Goal: Information Seeking & Learning: Learn about a topic

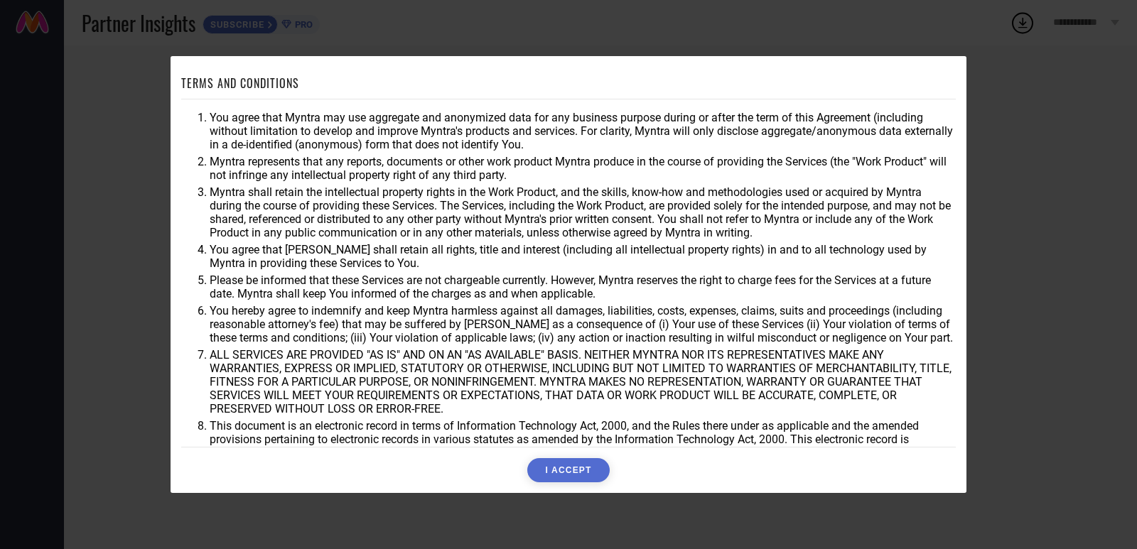
scroll to position [38, 0]
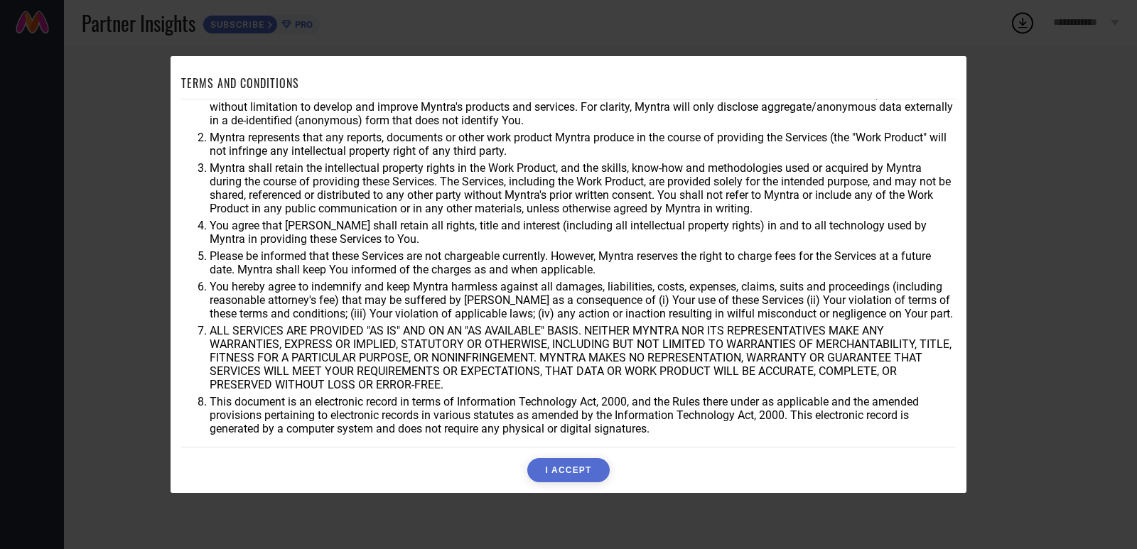
click at [576, 463] on button "I ACCEPT" at bounding box center [568, 470] width 82 height 24
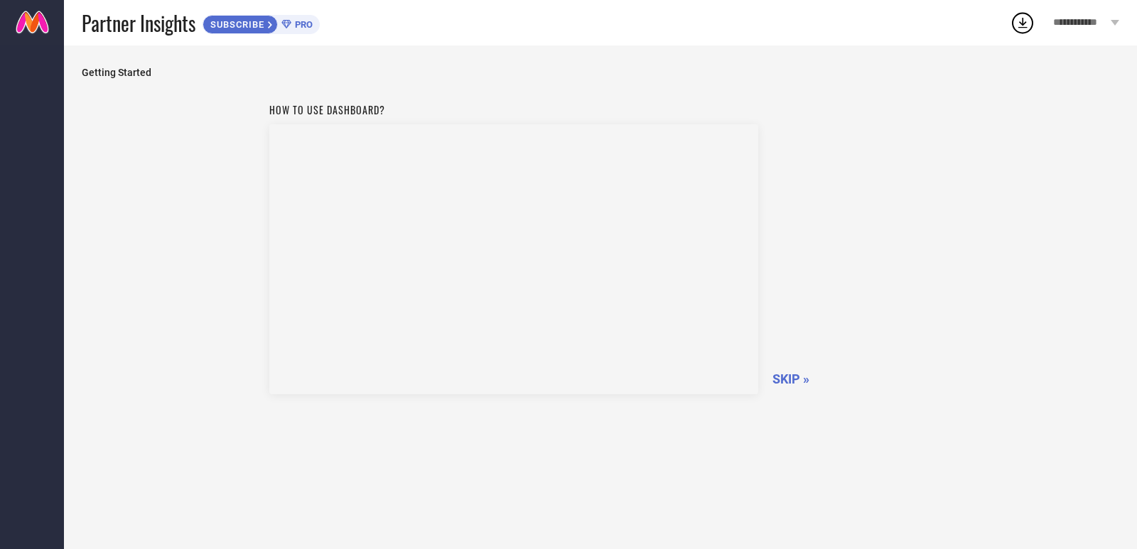
click at [798, 379] on span "SKIP »" at bounding box center [790, 379] width 37 height 15
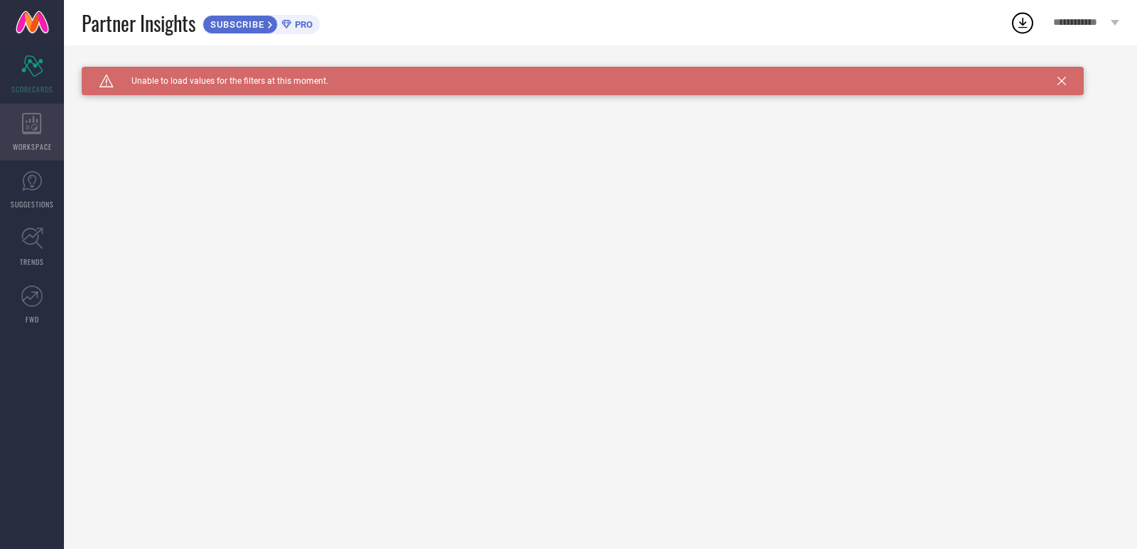
click at [33, 146] on span "WORKSPACE" at bounding box center [32, 146] width 39 height 11
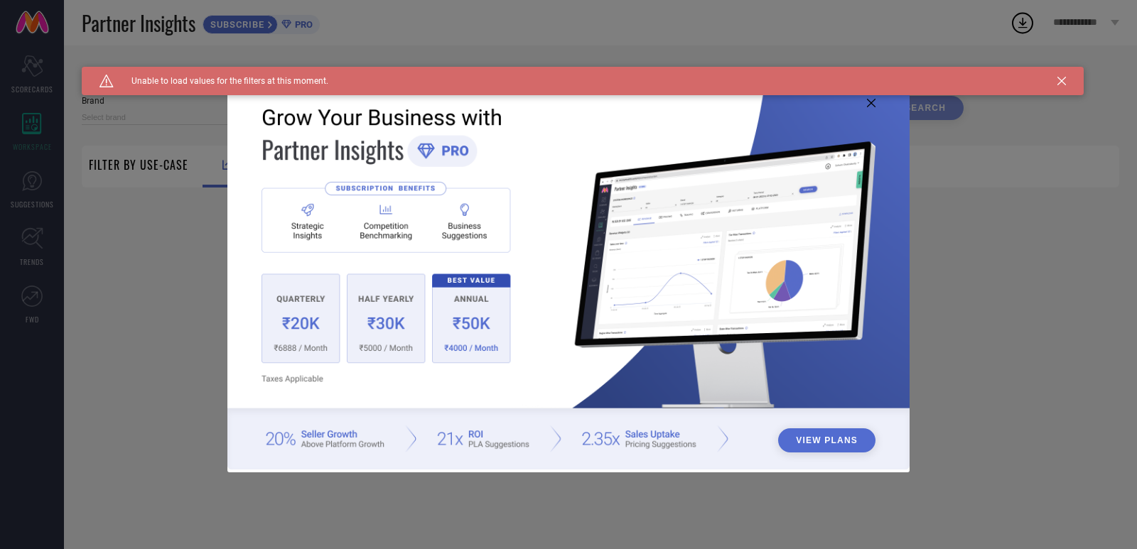
type input "1 STOP FASHION"
type input "All"
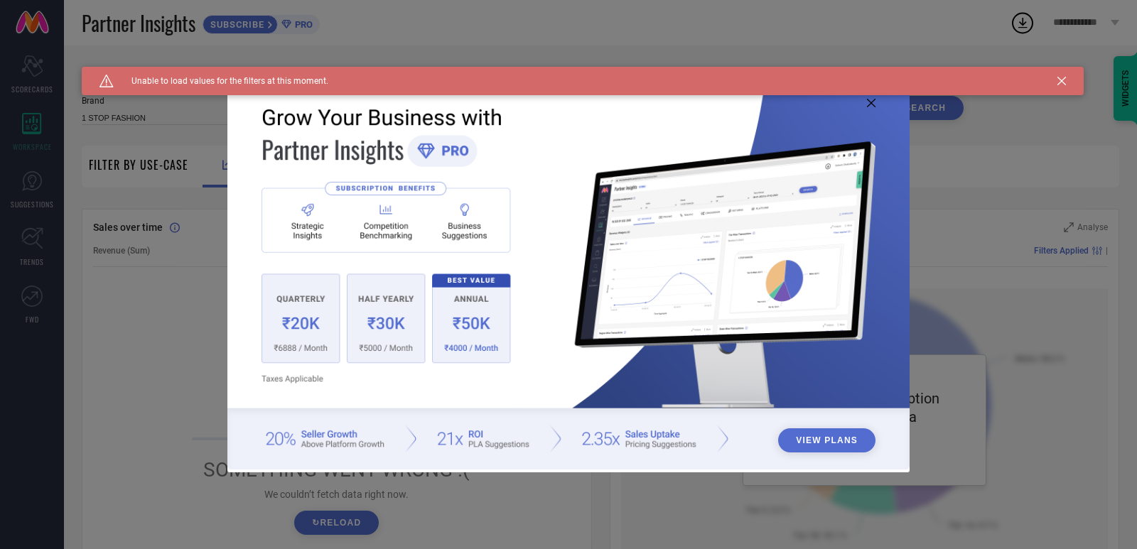
click at [169, 305] on div "View Plans" at bounding box center [568, 274] width 1137 height 549
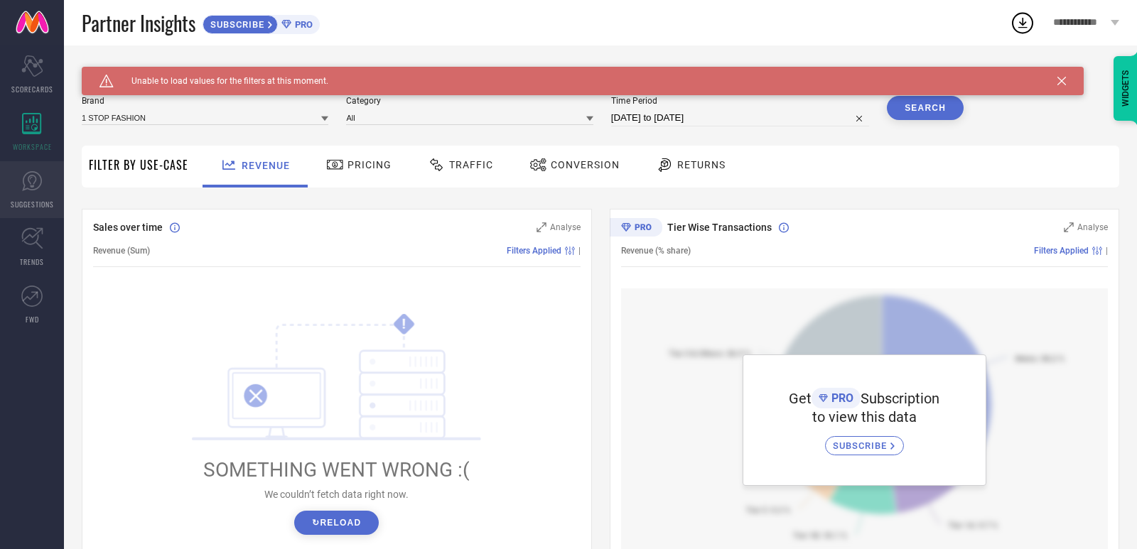
click at [30, 197] on link "SUGGESTIONS" at bounding box center [32, 189] width 64 height 57
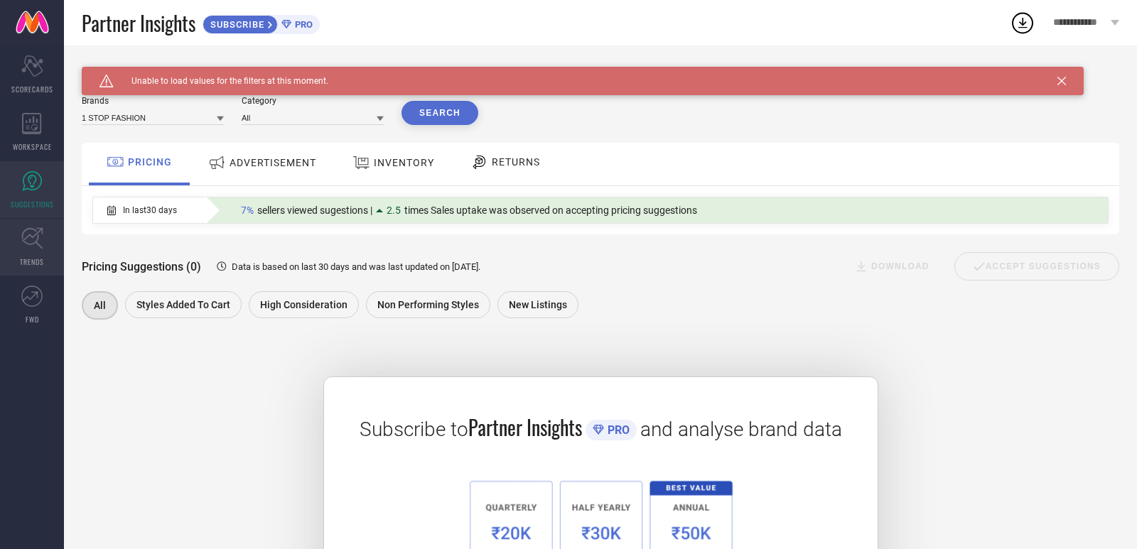
click at [42, 254] on link "TRENDS" at bounding box center [32, 247] width 64 height 57
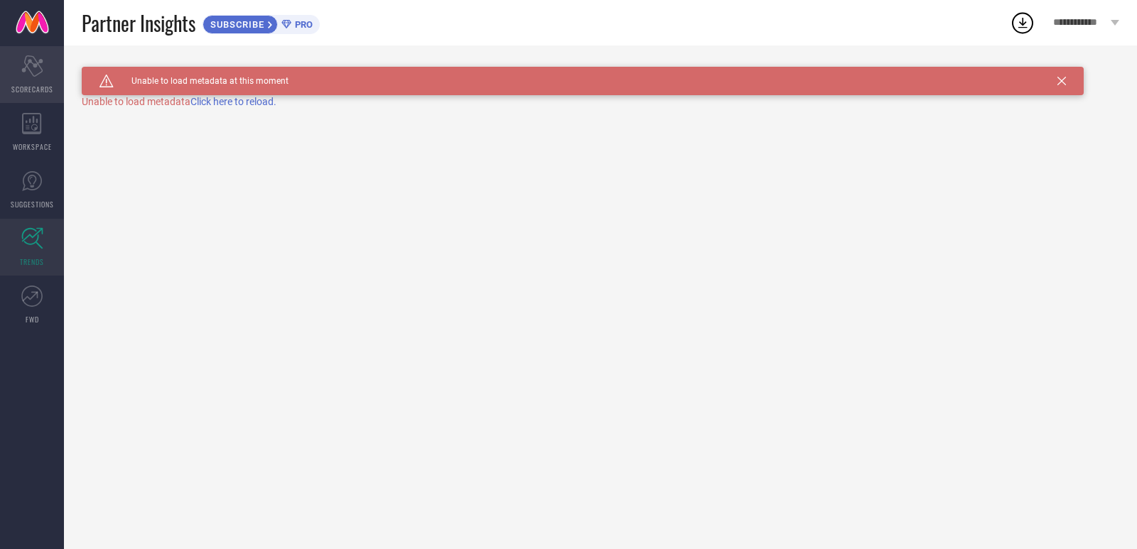
click at [35, 85] on span "SCORECARDS" at bounding box center [32, 89] width 42 height 11
click at [1057, 90] on div "Caution Created with Sketch. Unable to load values for the filters at this mome…" at bounding box center [583, 81] width 1002 height 28
click at [1057, 78] on icon at bounding box center [1061, 81] width 9 height 9
